Goal: Communication & Community: Answer question/provide support

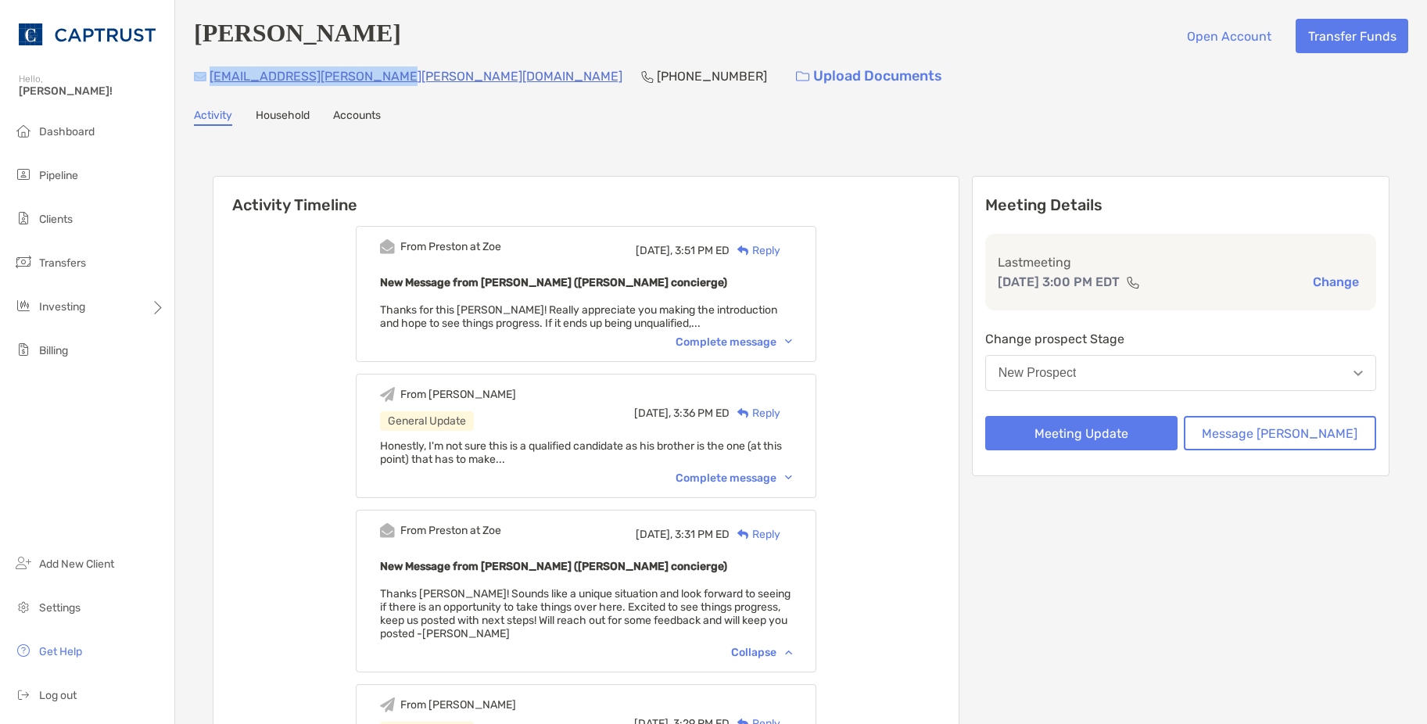
scroll to position [382, 0]
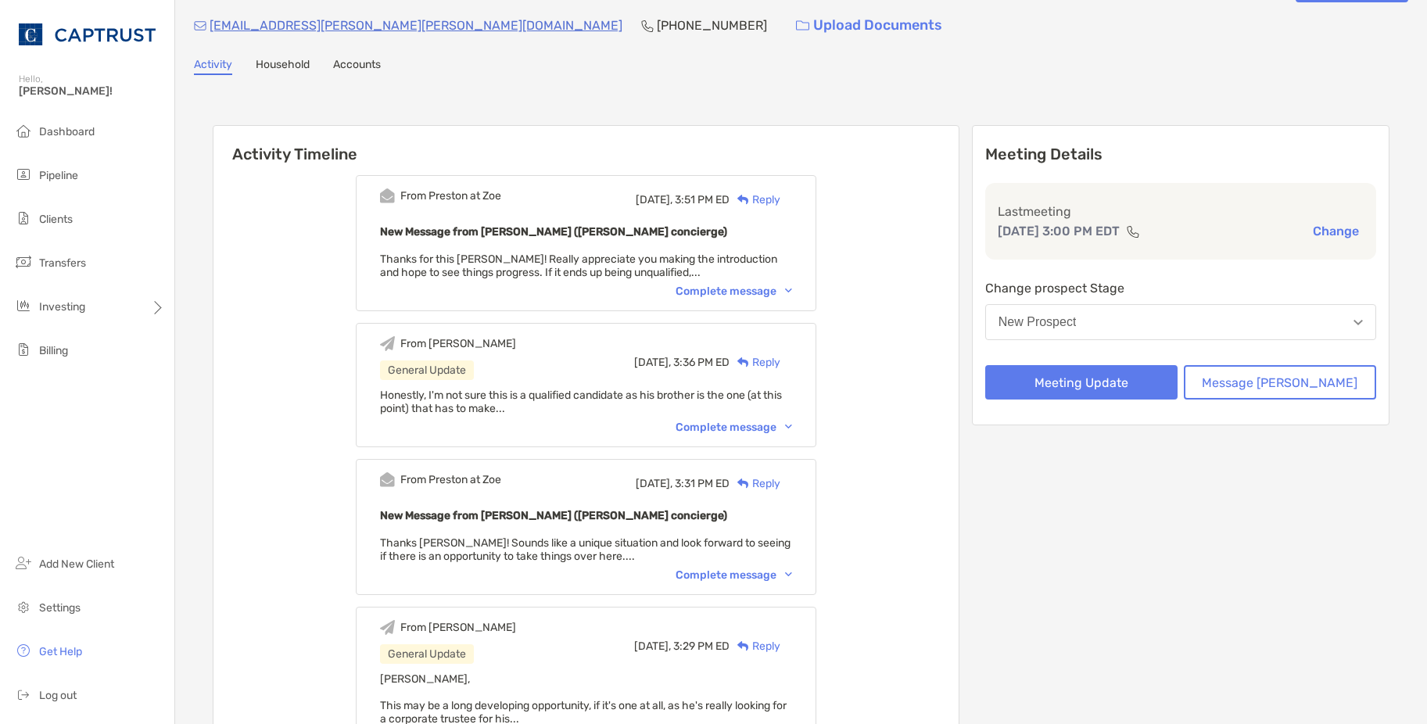
scroll to position [78, 0]
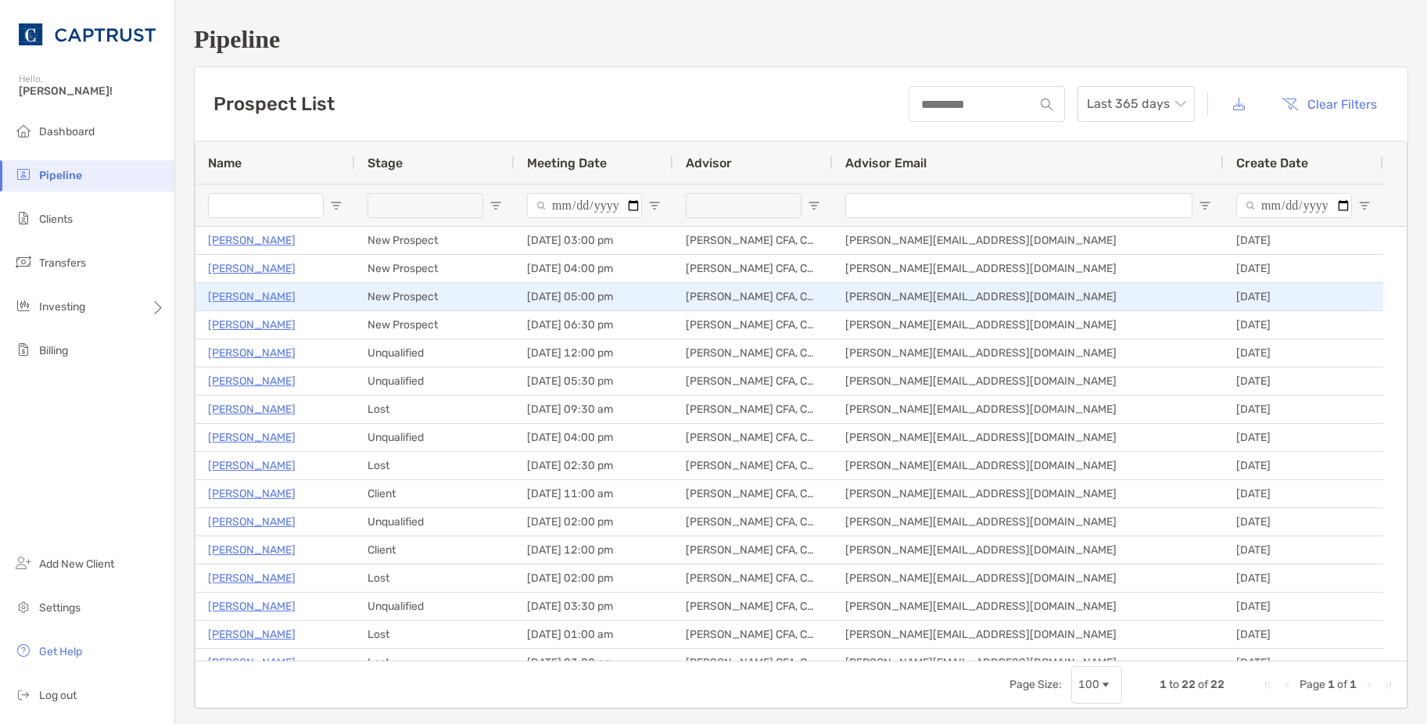
click at [241, 295] on p "[PERSON_NAME]" at bounding box center [252, 297] width 88 height 20
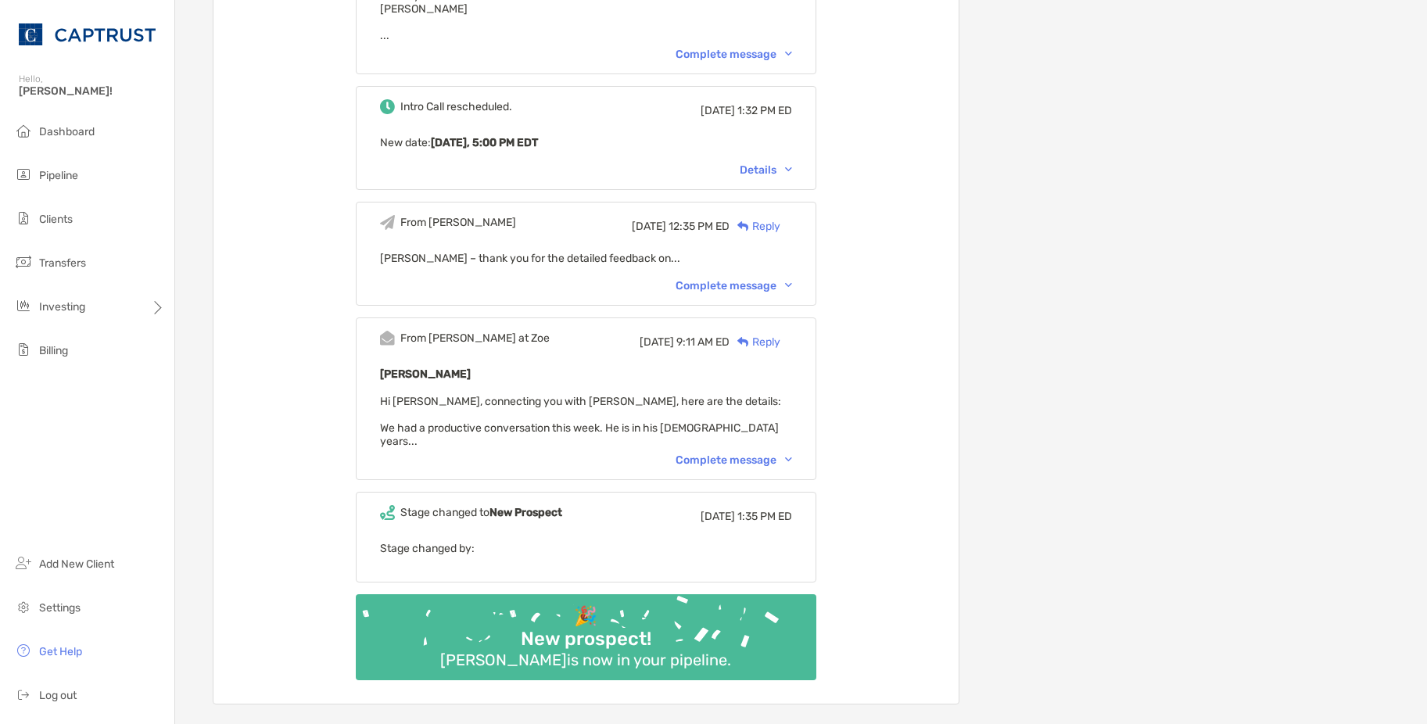
scroll to position [547, 0]
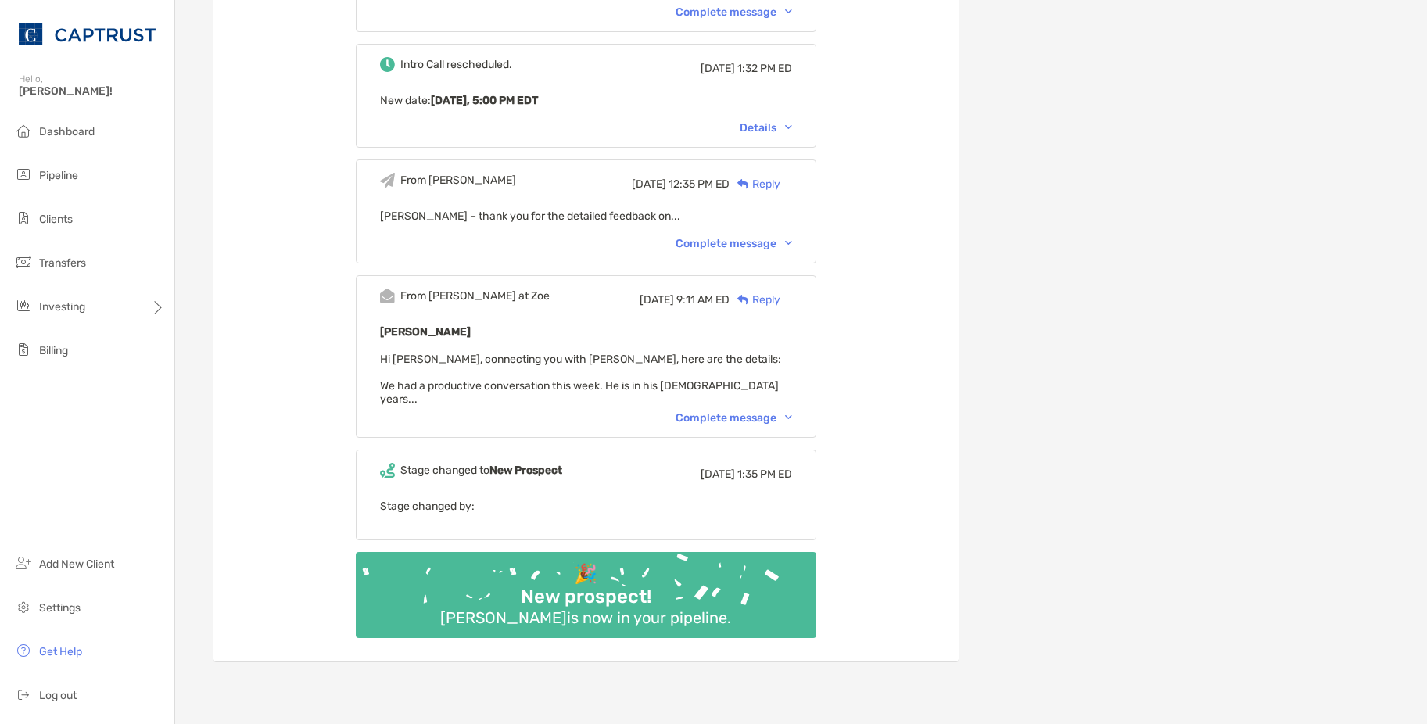
click at [752, 411] on div "Complete message" at bounding box center [734, 417] width 117 height 13
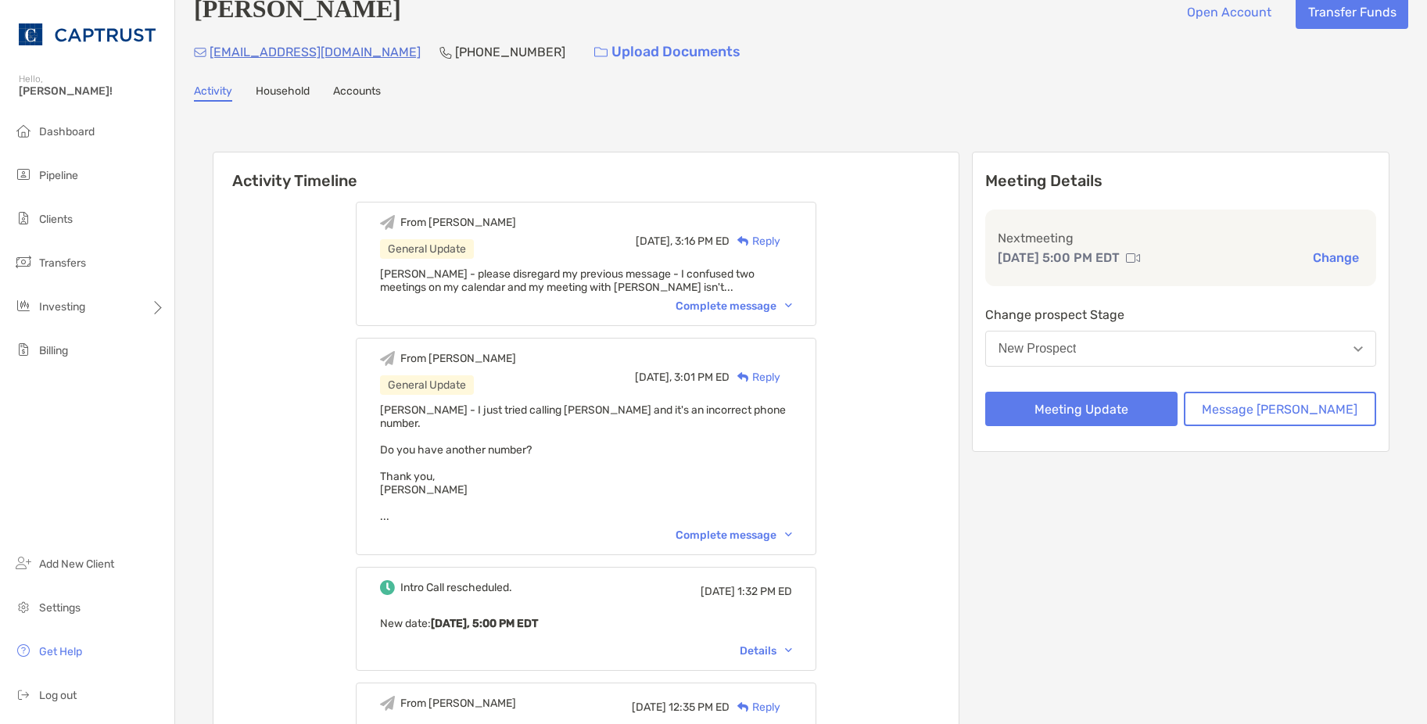
scroll to position [0, 0]
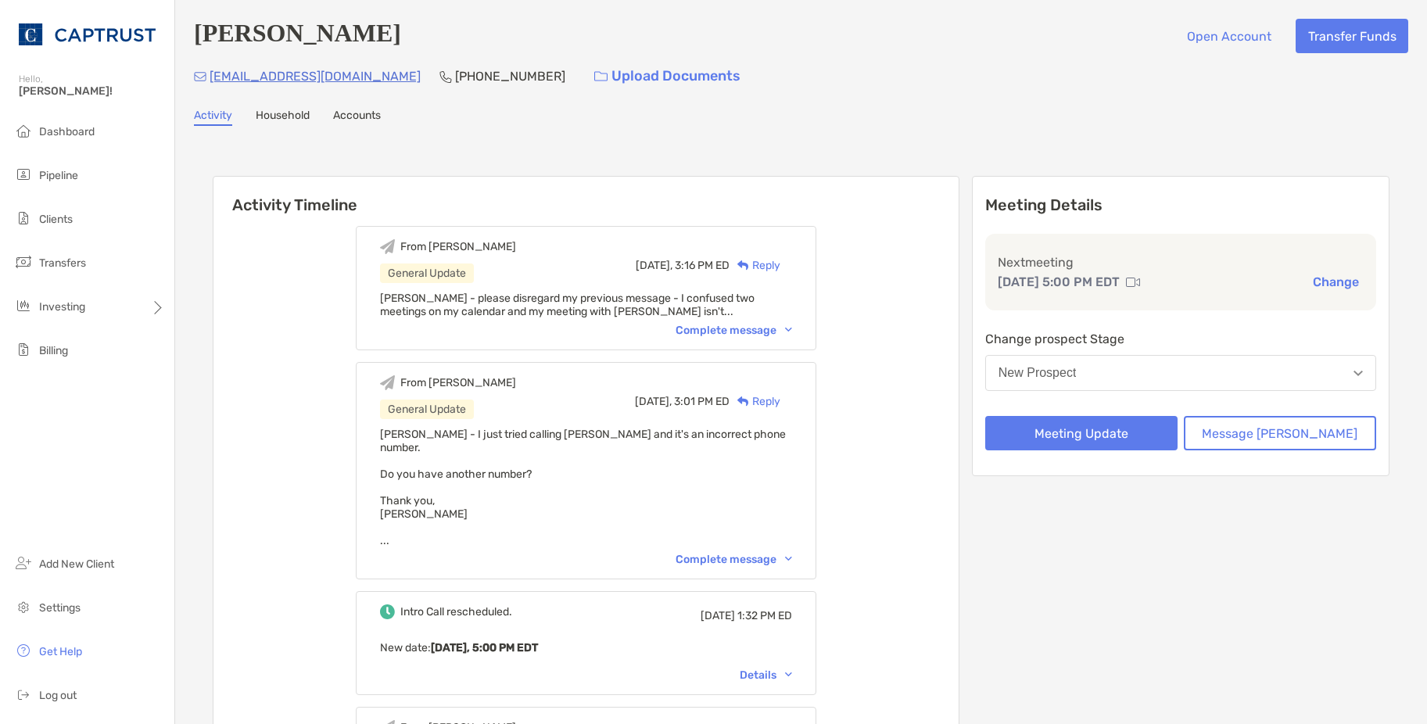
click at [782, 332] on div "Complete message" at bounding box center [734, 330] width 117 height 13
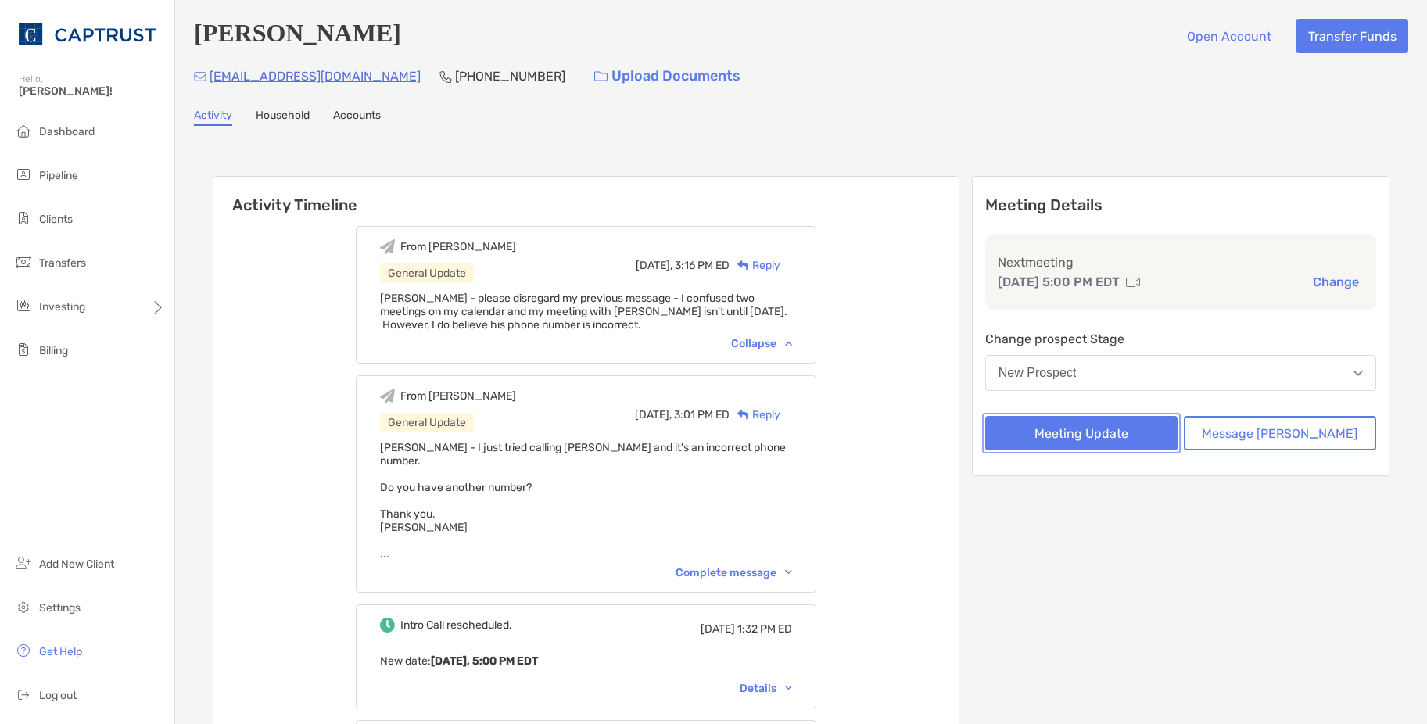
click at [1167, 444] on button "Meeting Update" at bounding box center [1081, 433] width 192 height 34
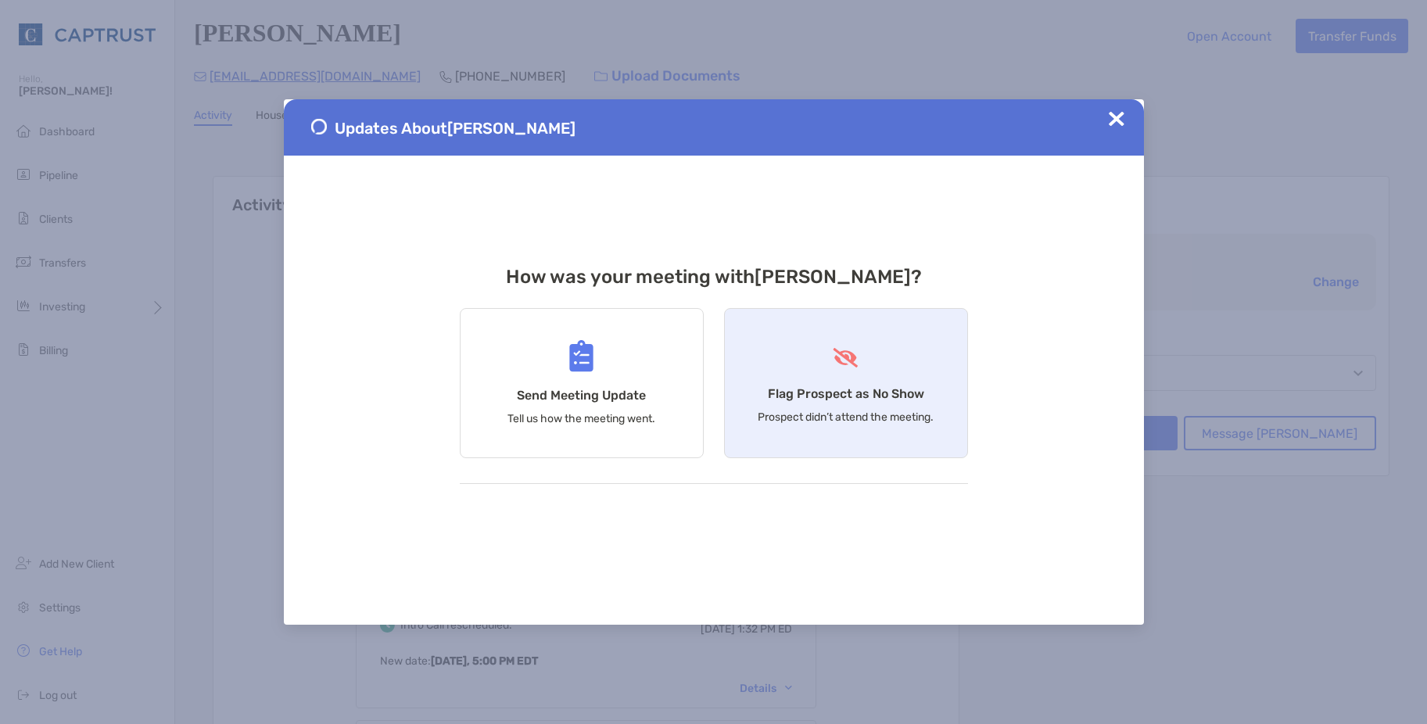
click at [877, 397] on h4 "Flag Prospect as No Show" at bounding box center [846, 393] width 156 height 15
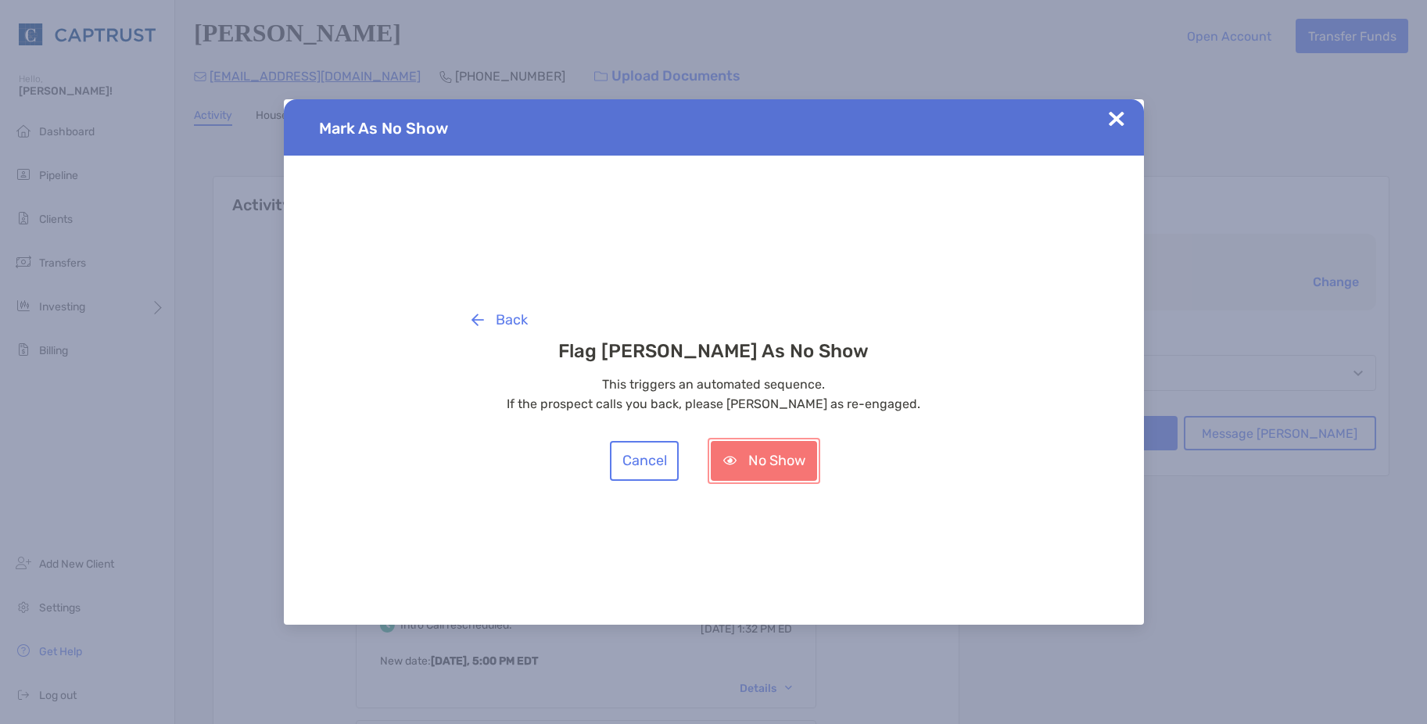
click at [784, 461] on button "No Show" at bounding box center [764, 461] width 106 height 40
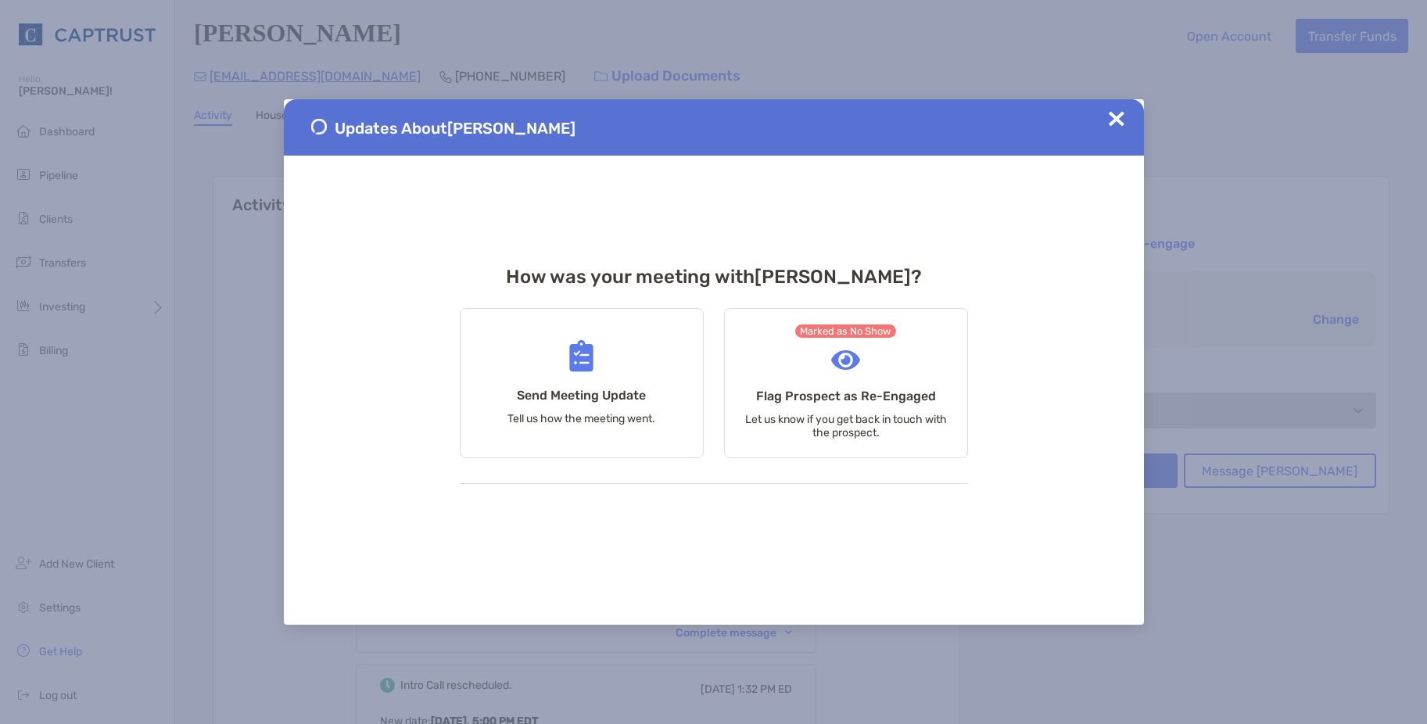
click at [1119, 128] on span at bounding box center [1117, 127] width 16 height 33
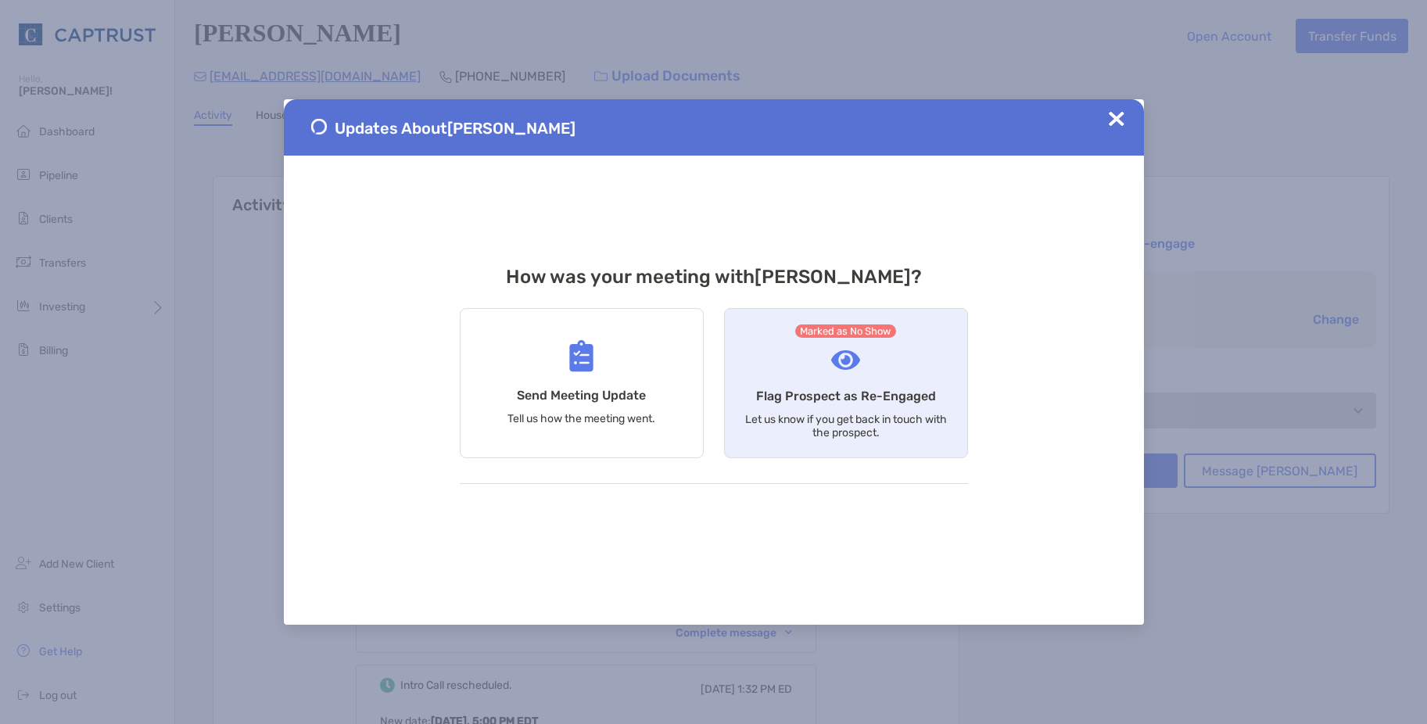
click at [888, 396] on h4 "Flag Prospect as Re-Engaged" at bounding box center [846, 396] width 180 height 15
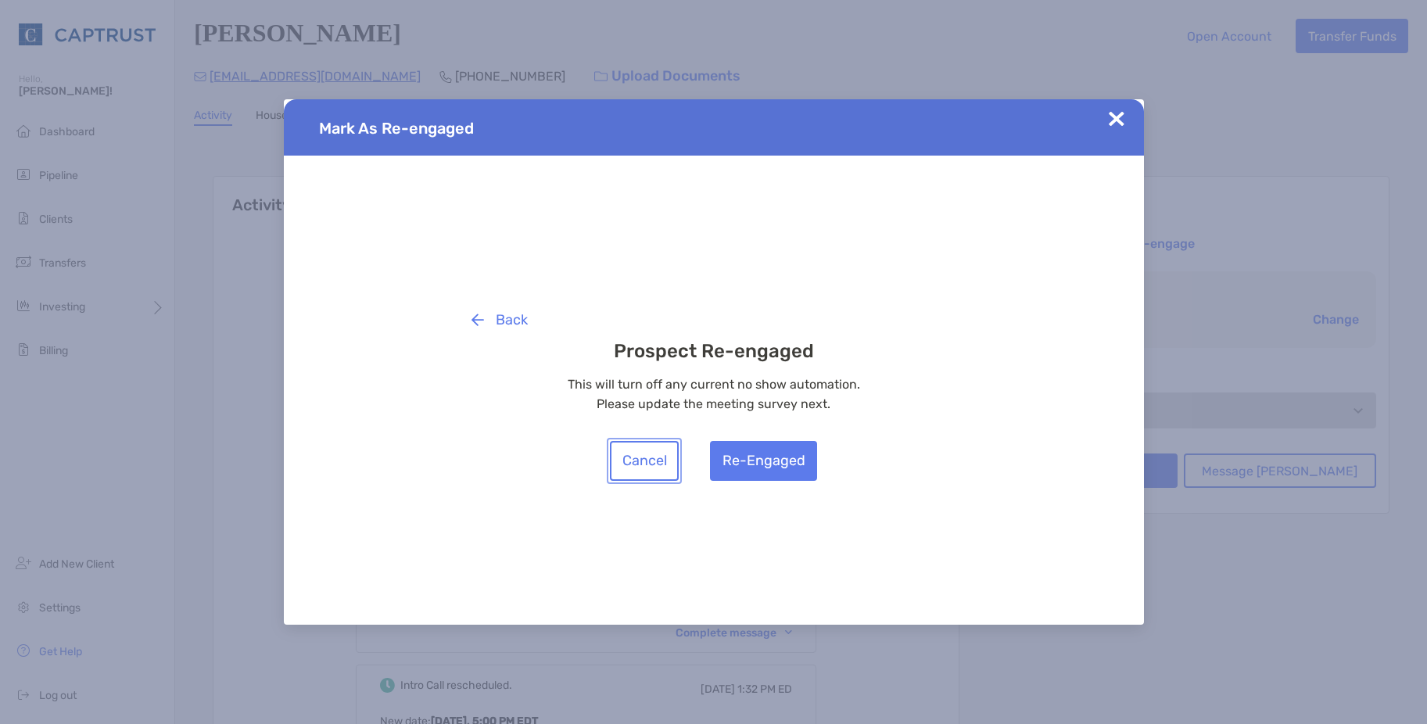
click at [667, 477] on button "Cancel" at bounding box center [644, 461] width 69 height 40
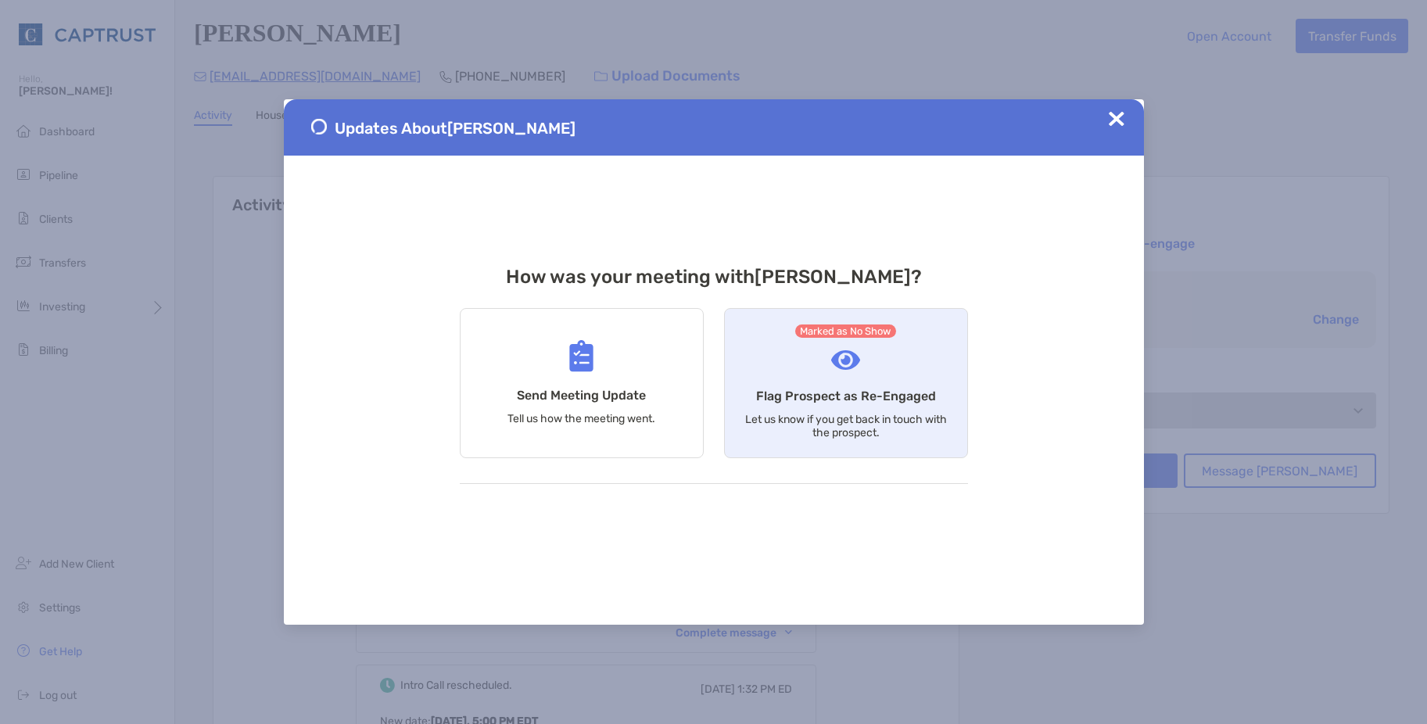
click at [861, 399] on h4 "Flag Prospect as Re-Engaged" at bounding box center [846, 396] width 180 height 15
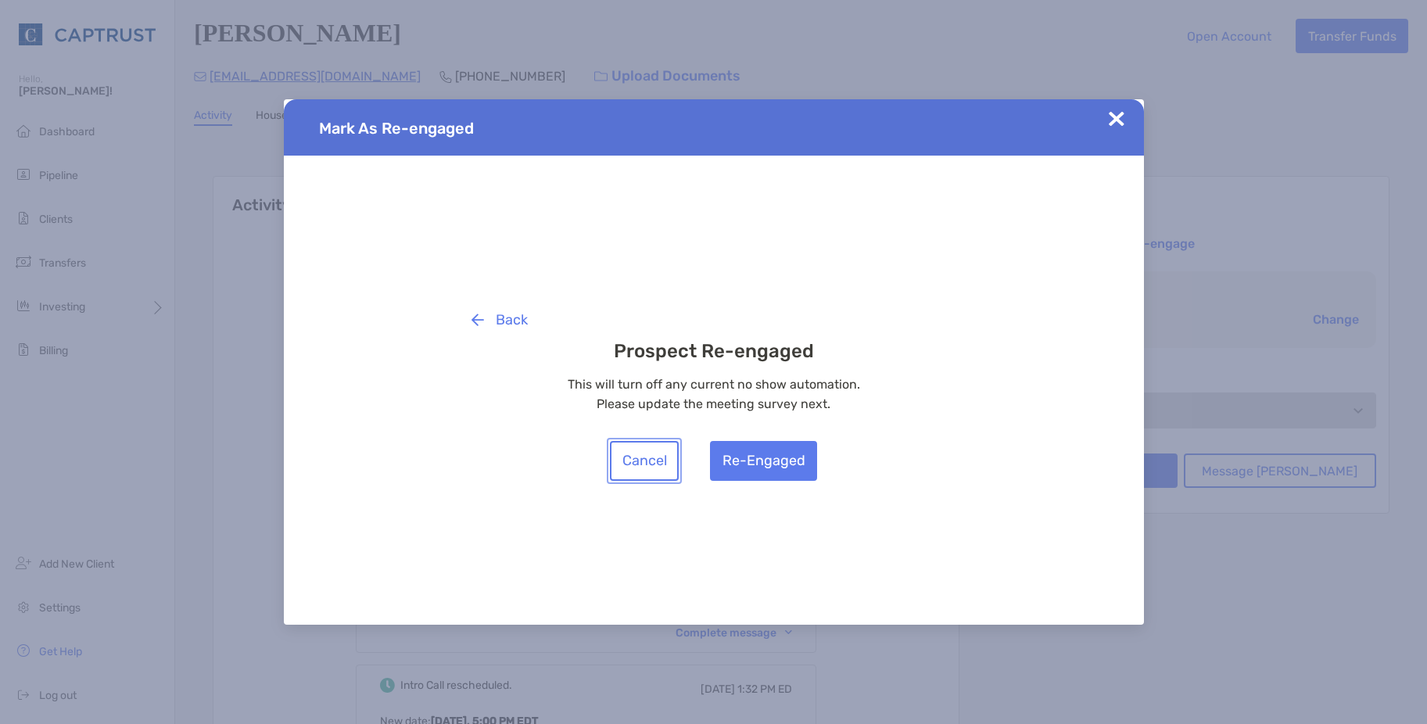
click at [646, 453] on button "Cancel" at bounding box center [644, 461] width 69 height 40
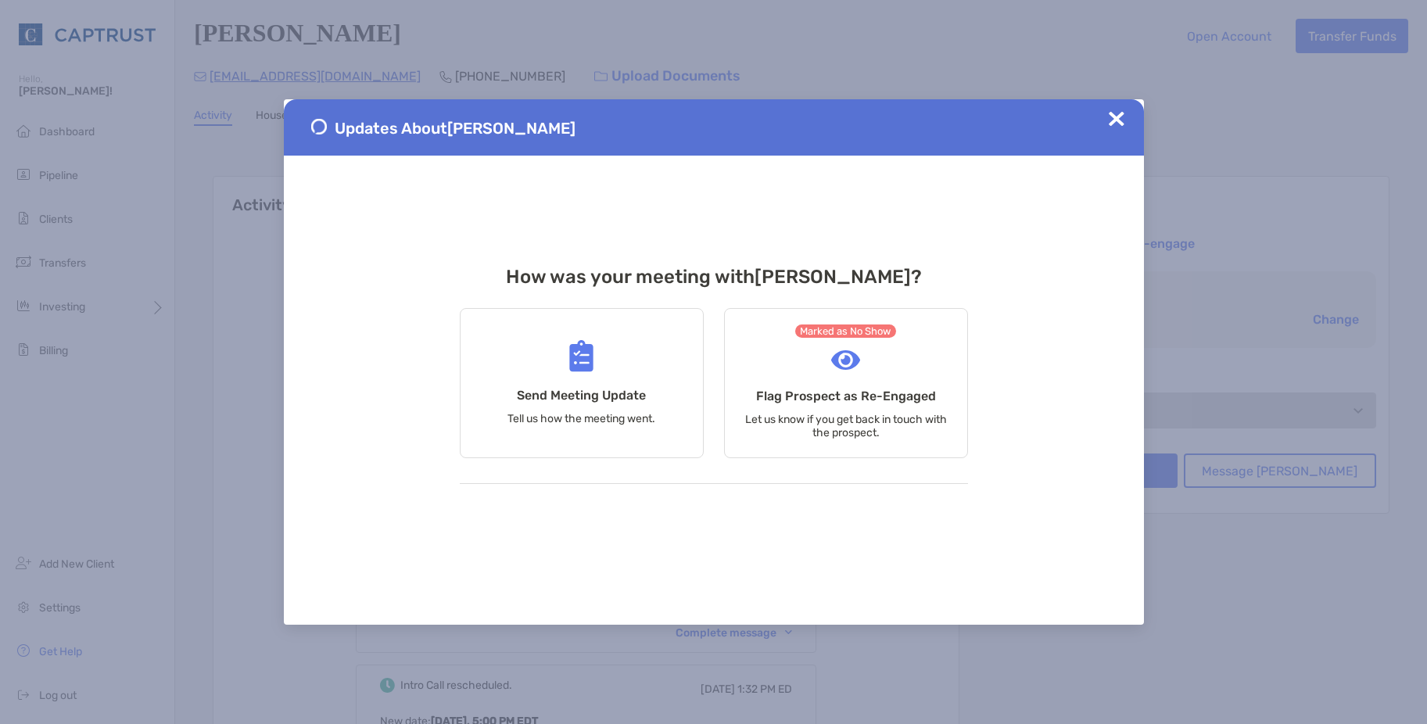
click at [1117, 120] on img at bounding box center [1117, 119] width 16 height 16
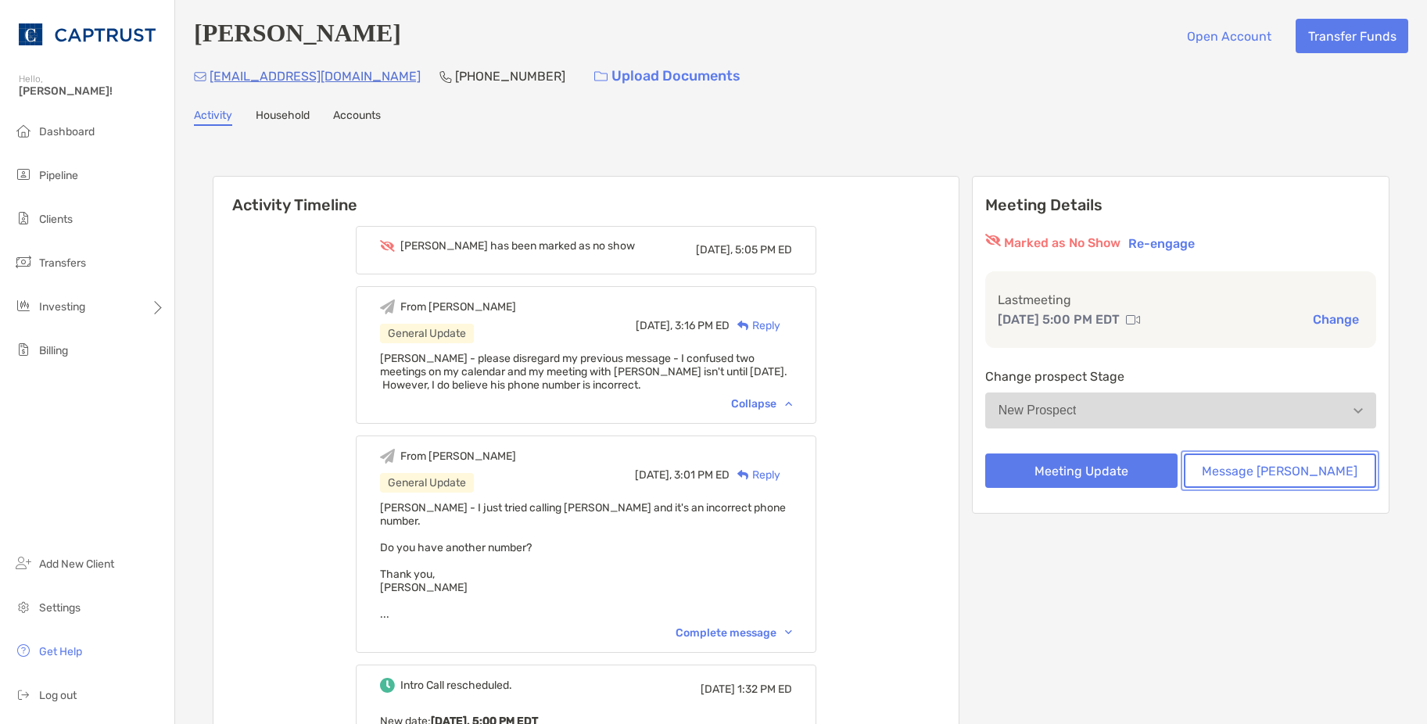
click at [1300, 482] on button "Message [PERSON_NAME]" at bounding box center [1280, 471] width 192 height 34
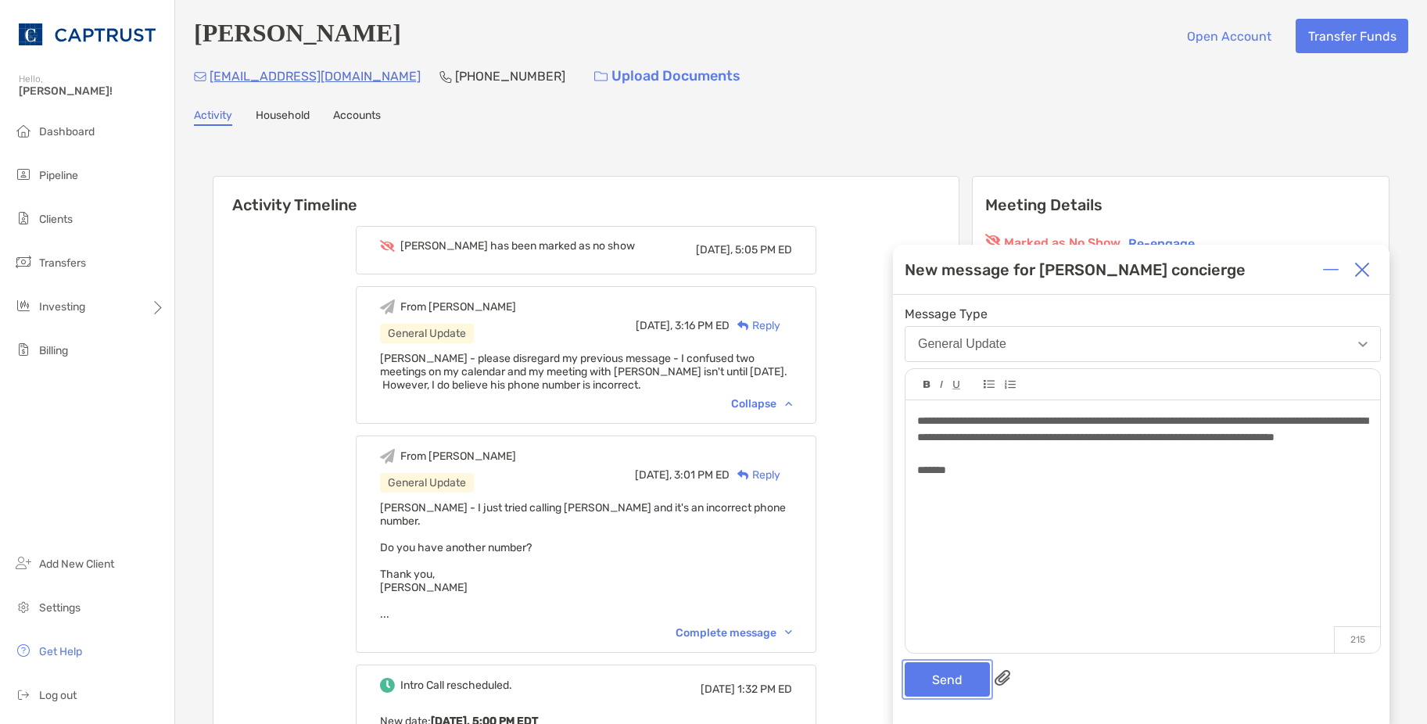
click at [954, 686] on button "Send" at bounding box center [947, 679] width 85 height 34
